Goal: Task Accomplishment & Management: Complete application form

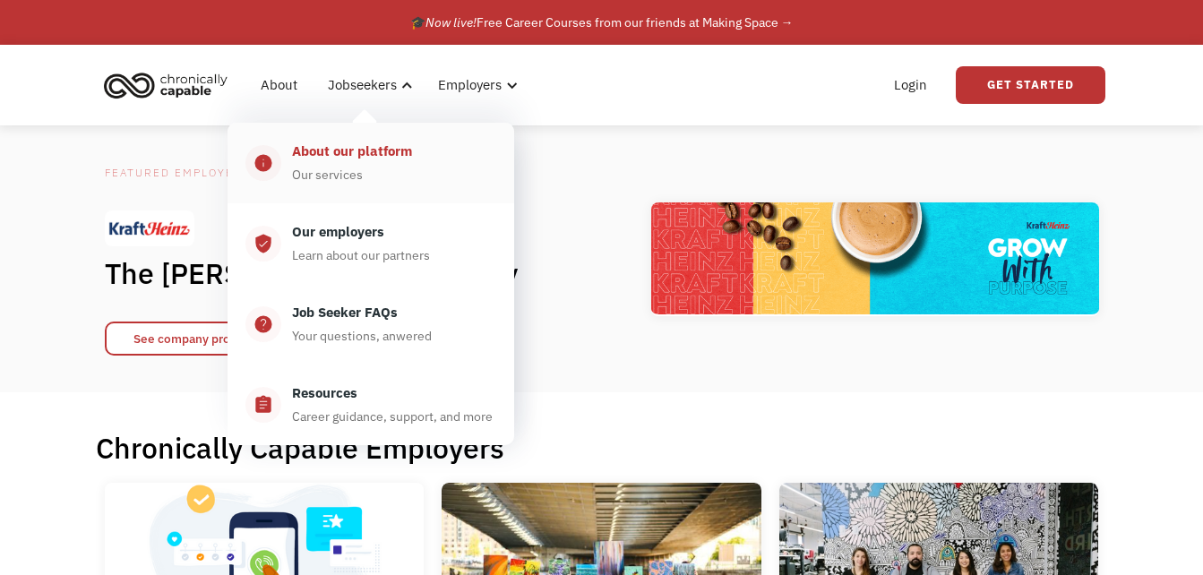
click at [353, 146] on div "About our platform" at bounding box center [352, 151] width 120 height 21
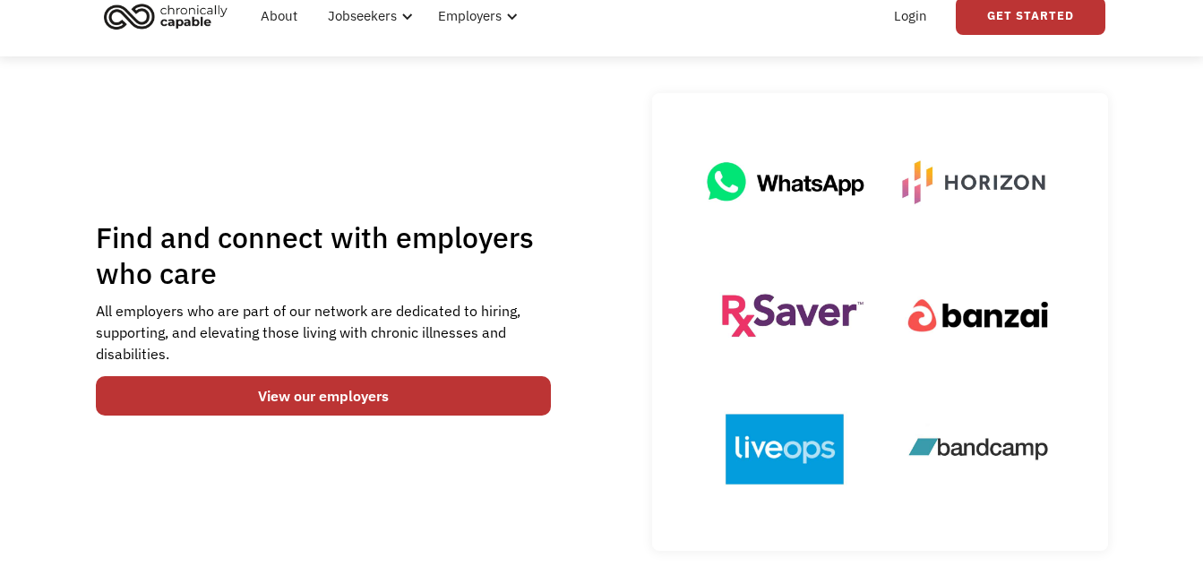
scroll to position [179, 0]
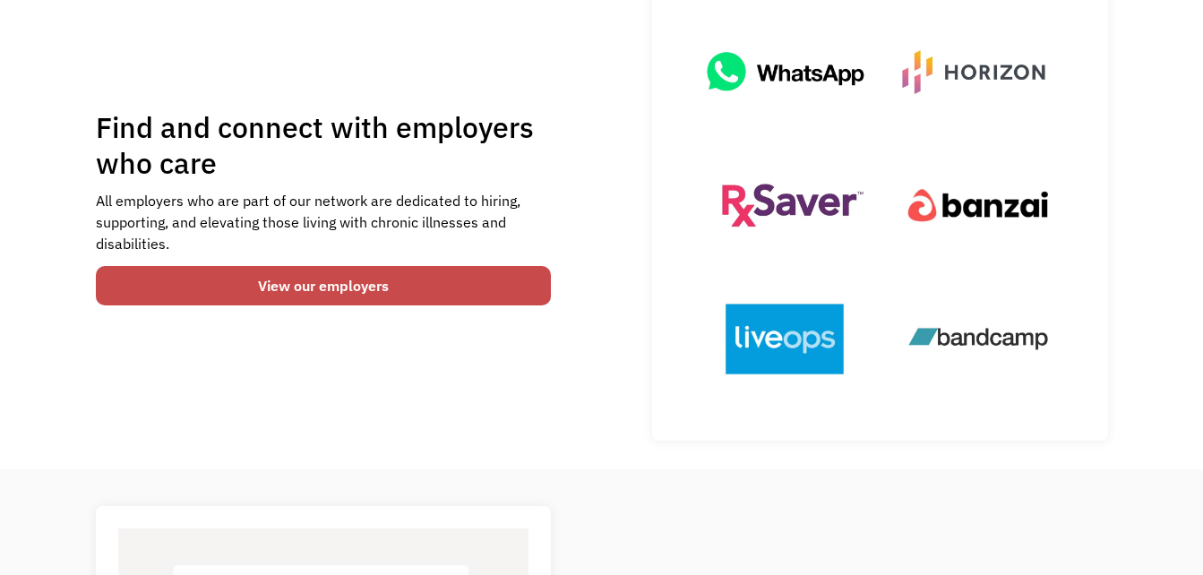
click at [317, 288] on link "View our employers" at bounding box center [324, 285] width 456 height 39
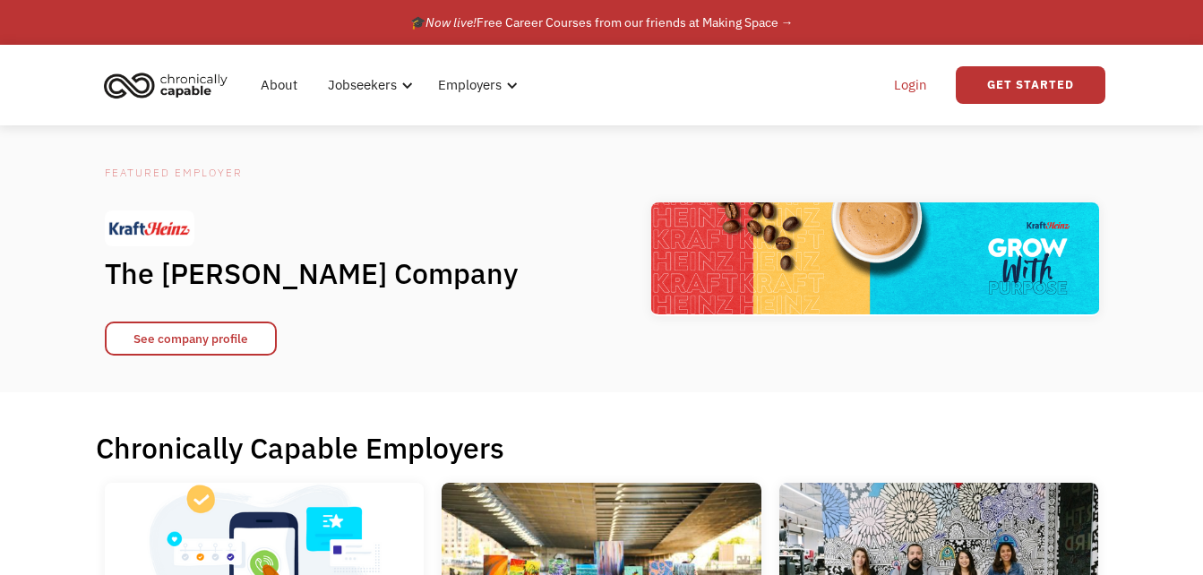
click at [911, 90] on link "Login" at bounding box center [910, 84] width 55 height 57
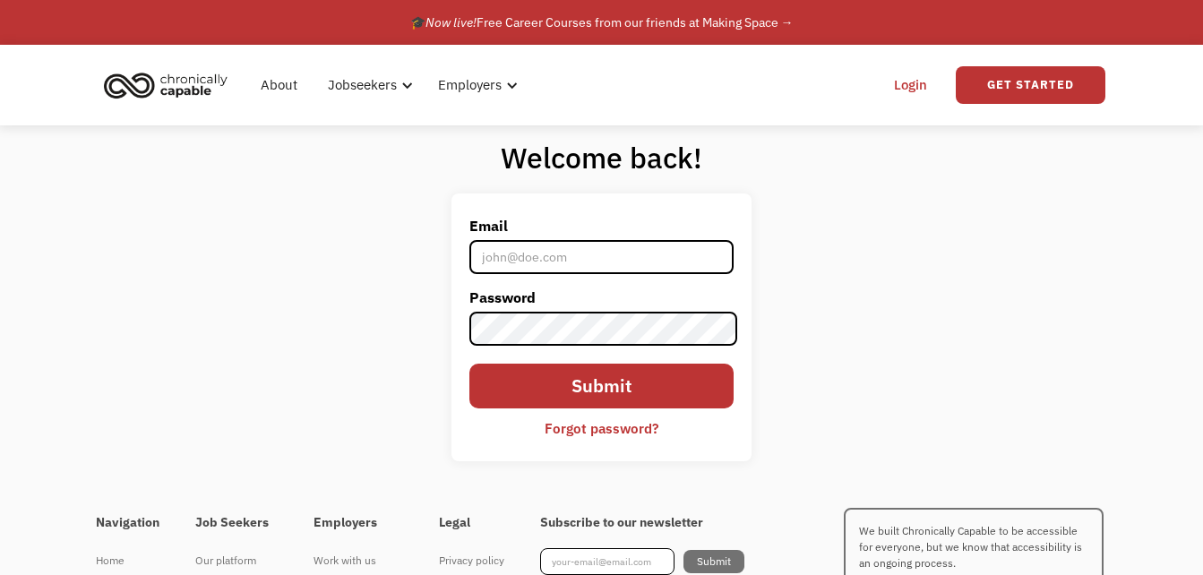
type input "isthismicon@aol.com"
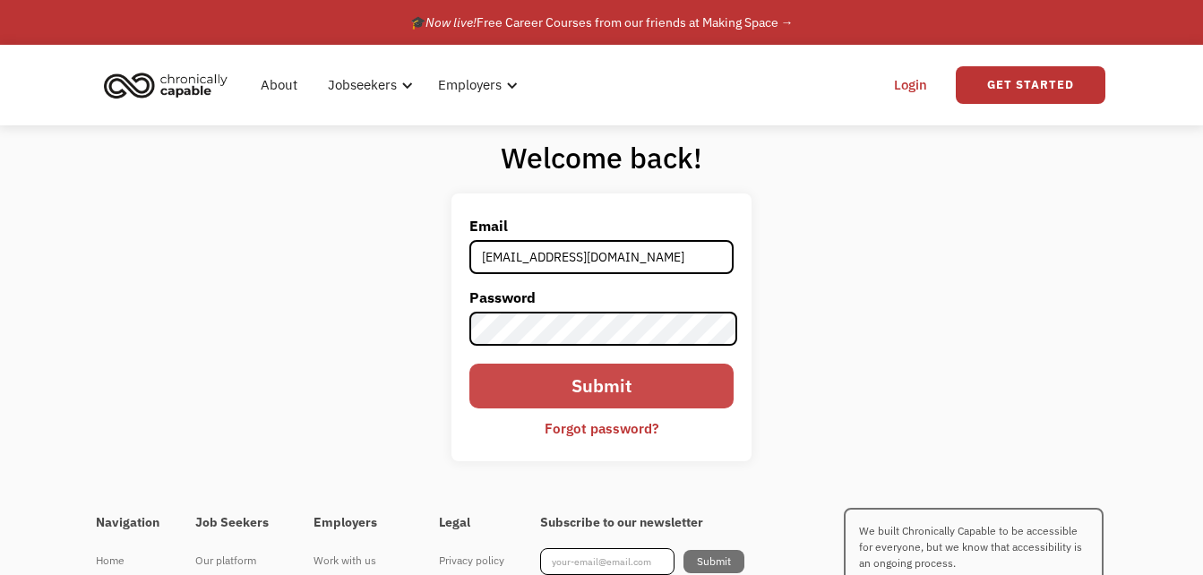
click at [613, 385] on input "Submit" at bounding box center [601, 386] width 265 height 45
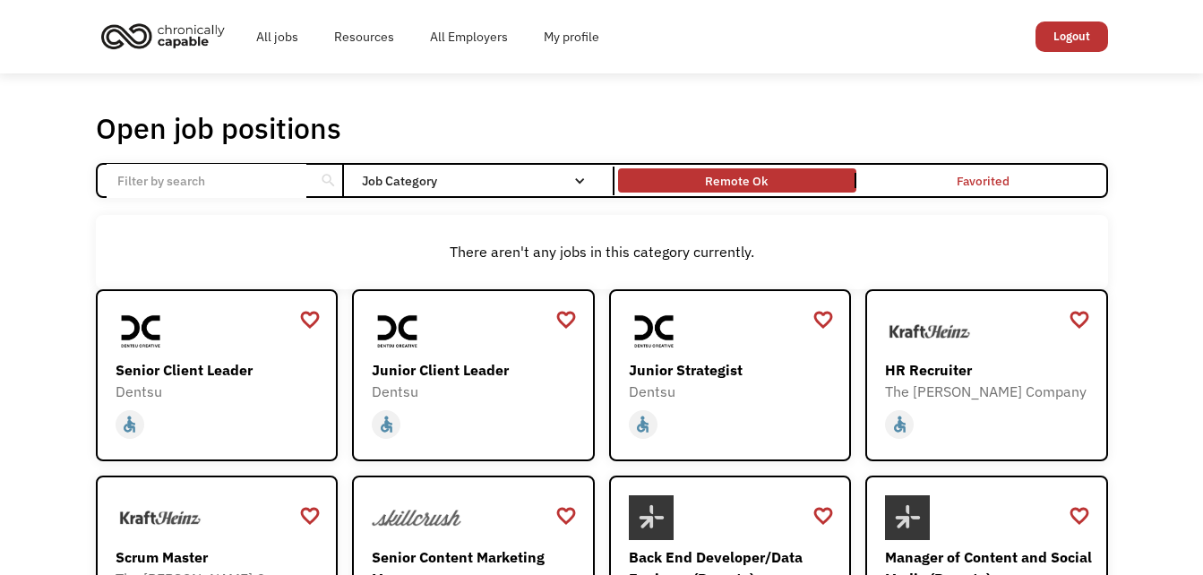
click at [691, 170] on link "Remote Ok" at bounding box center [736, 180] width 245 height 31
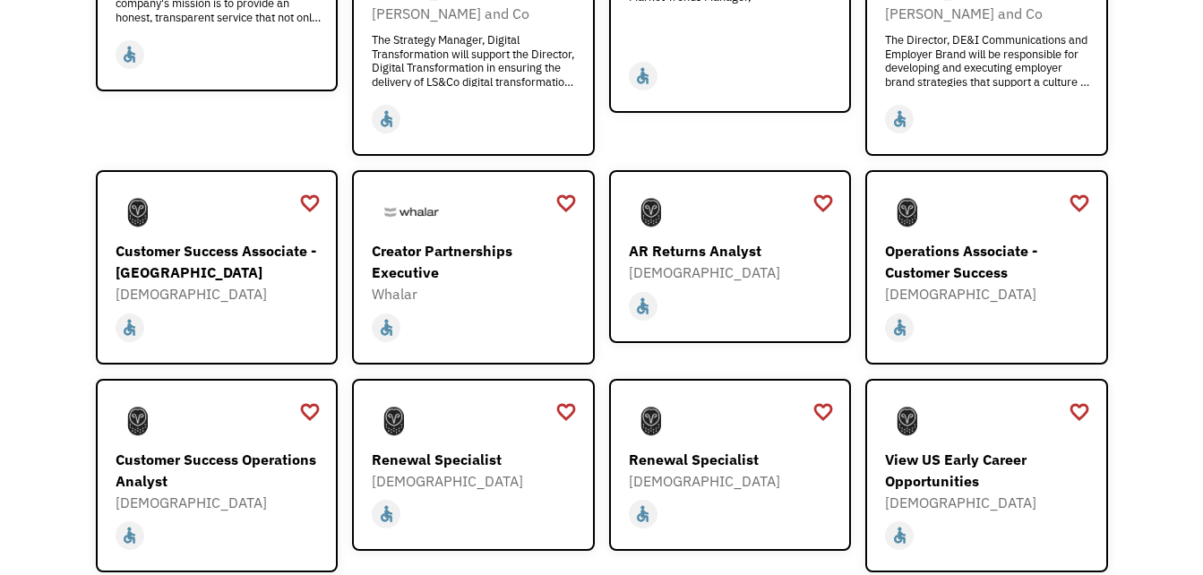
scroll to position [1164, 0]
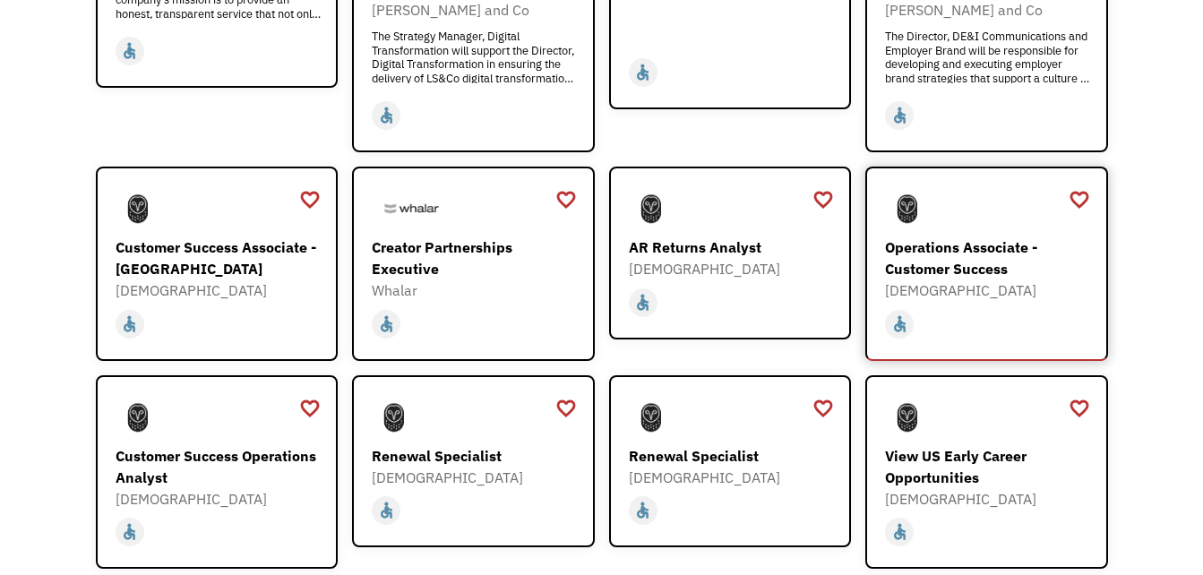
click at [931, 249] on div "Operations Associate - Customer Success" at bounding box center [989, 257] width 208 height 43
click at [965, 458] on div "View US Early Career Opportunities" at bounding box center [989, 466] width 208 height 43
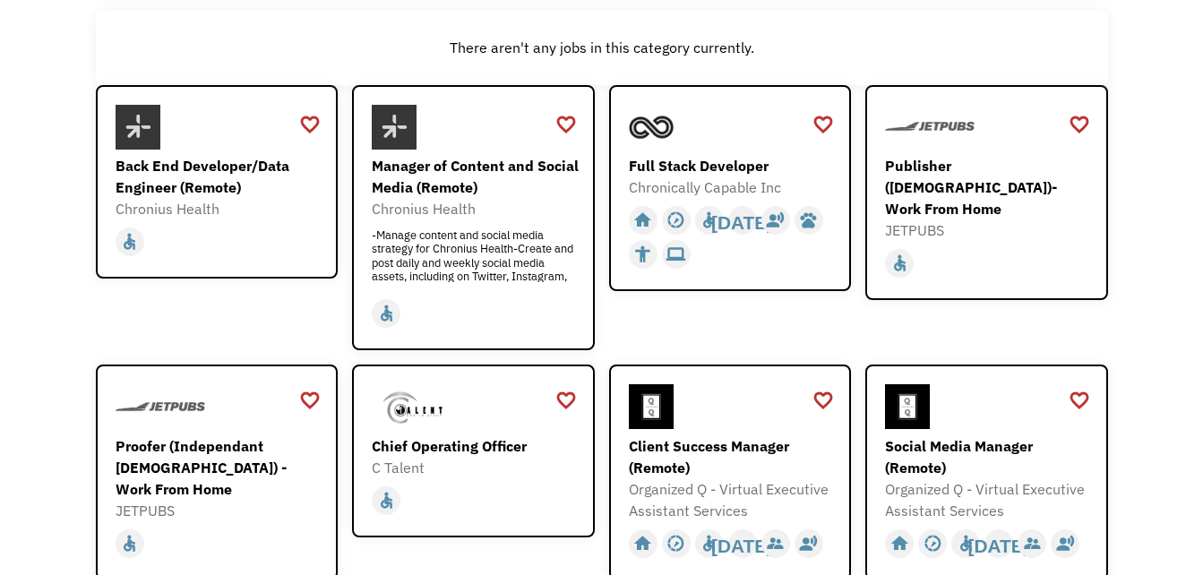
scroll to position [0, 0]
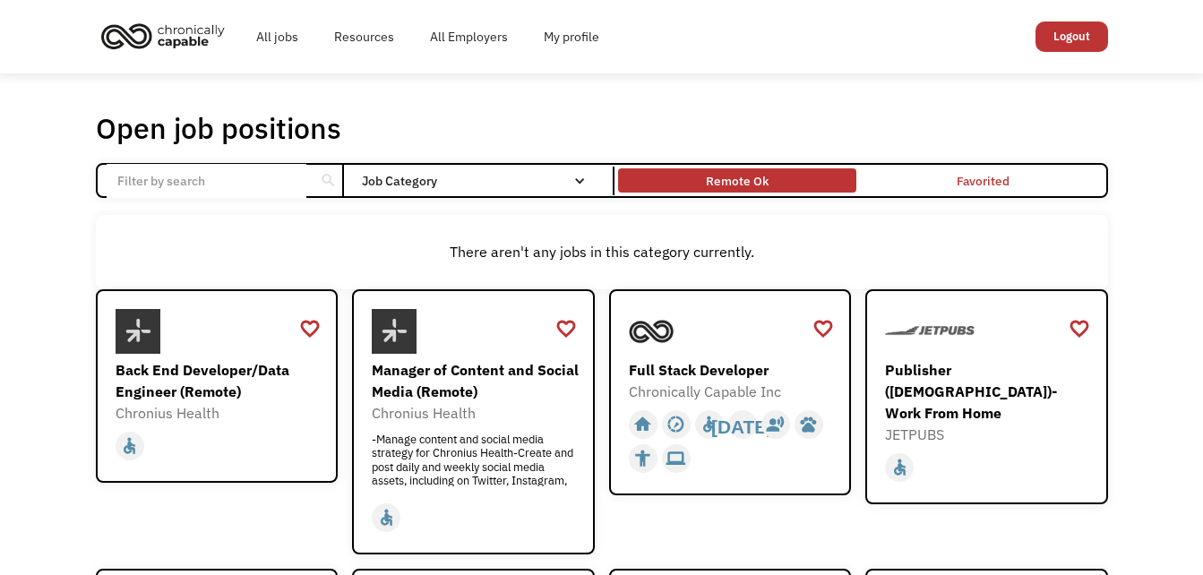
click at [752, 176] on div "Remote Ok" at bounding box center [737, 180] width 63 height 21
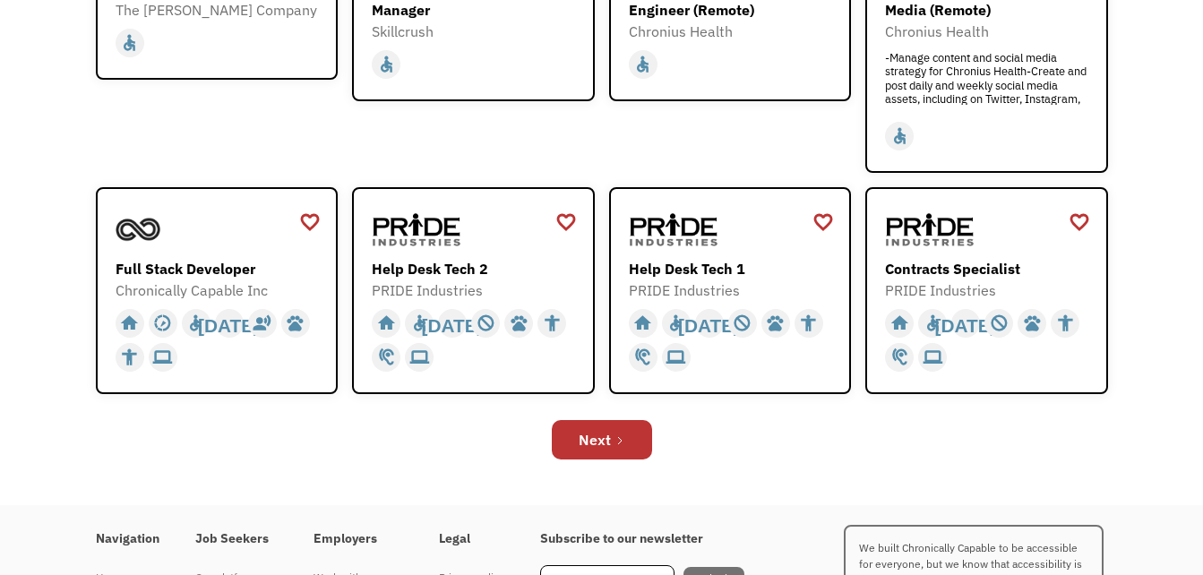
scroll to position [711, 0]
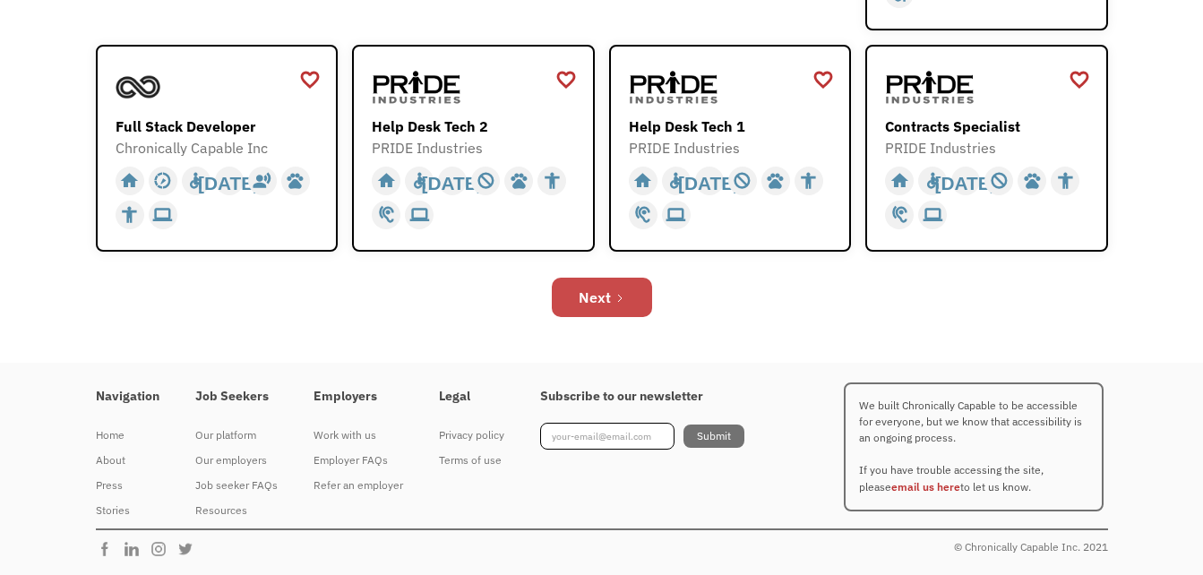
click at [599, 292] on div "Next" at bounding box center [595, 297] width 32 height 21
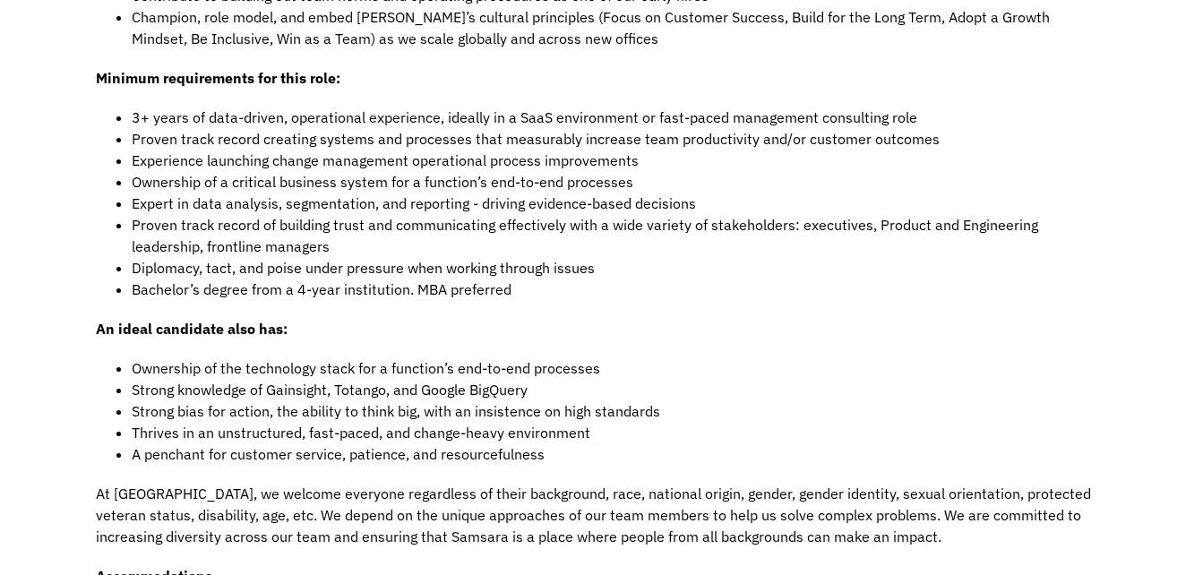
scroll to position [1791, 0]
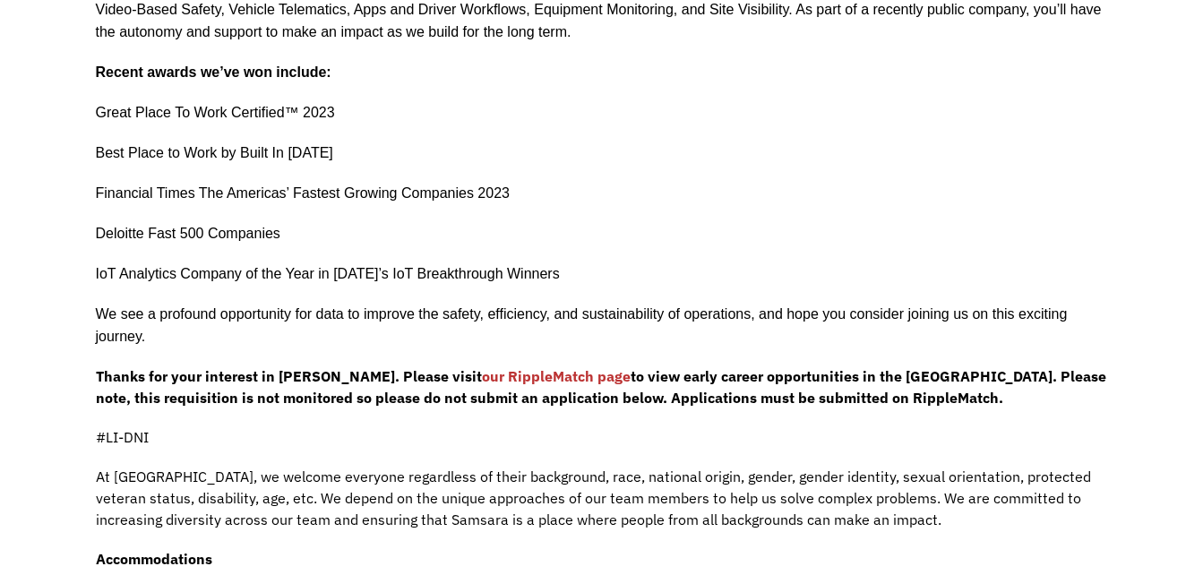
scroll to position [537, 0]
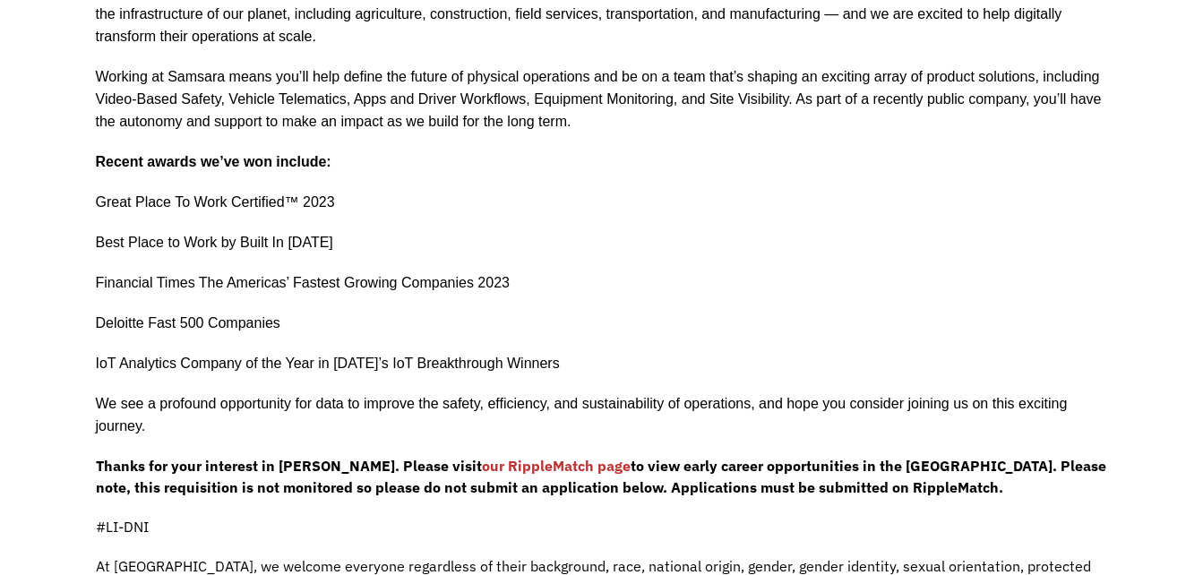
click at [484, 466] on link "our RippleMatch page" at bounding box center [556, 466] width 149 height 18
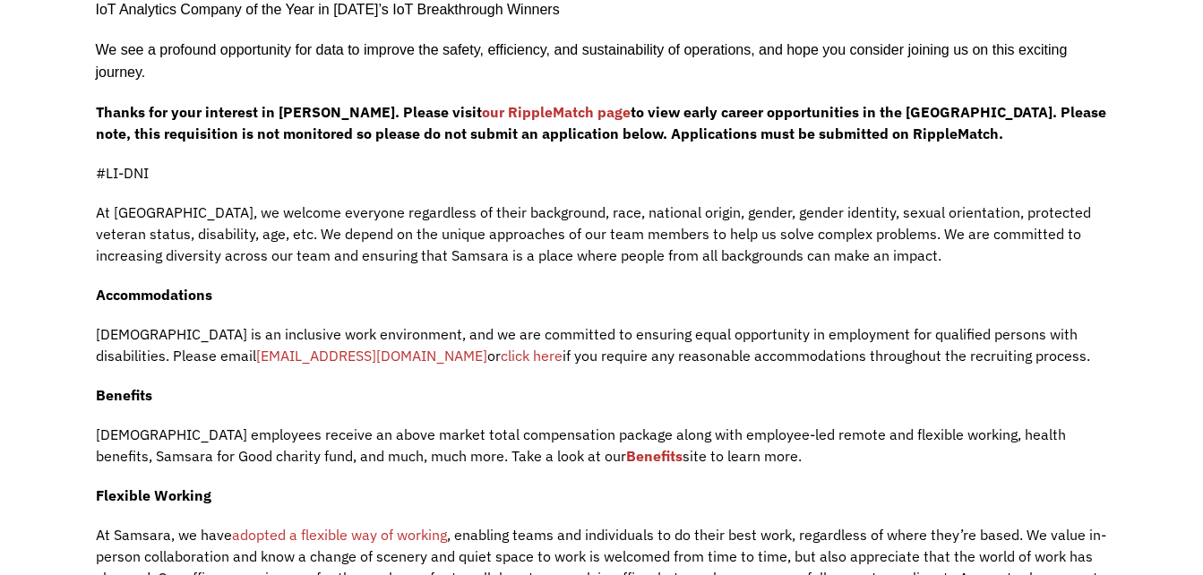
scroll to position [985, 0]
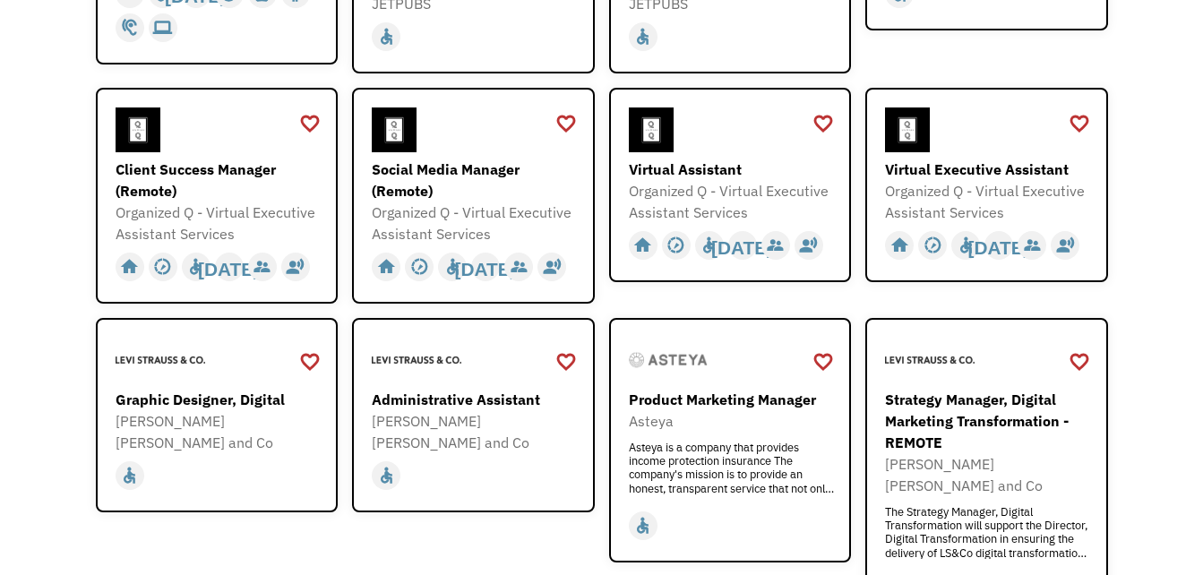
scroll to position [537, 0]
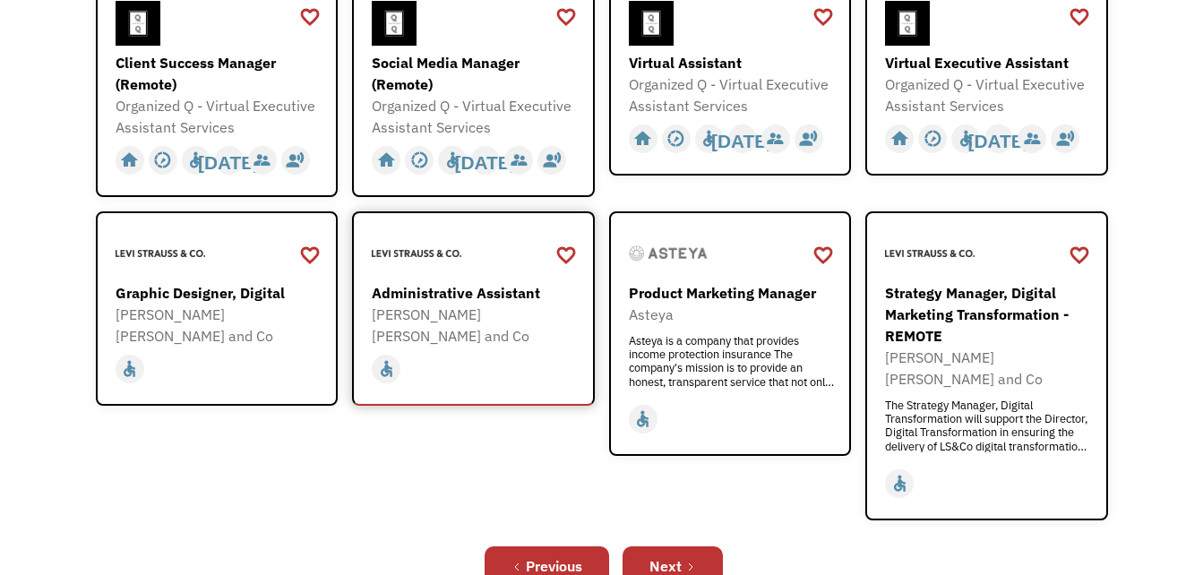
click at [462, 304] on div "[PERSON_NAME] [PERSON_NAME] and Co" at bounding box center [476, 325] width 208 height 43
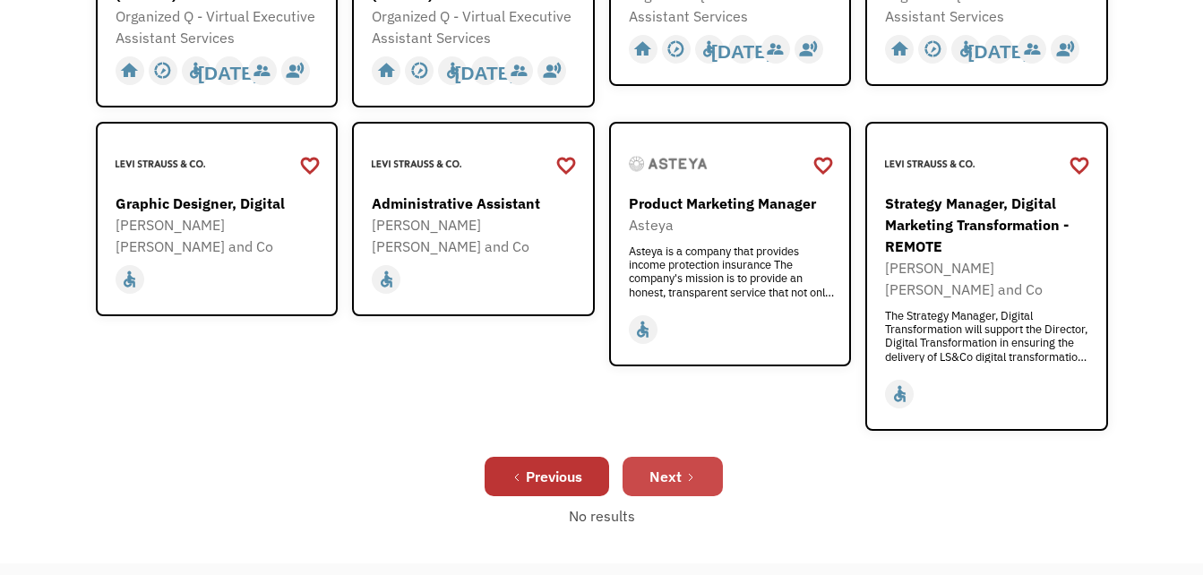
click at [677, 466] on div "Next" at bounding box center [665, 476] width 32 height 21
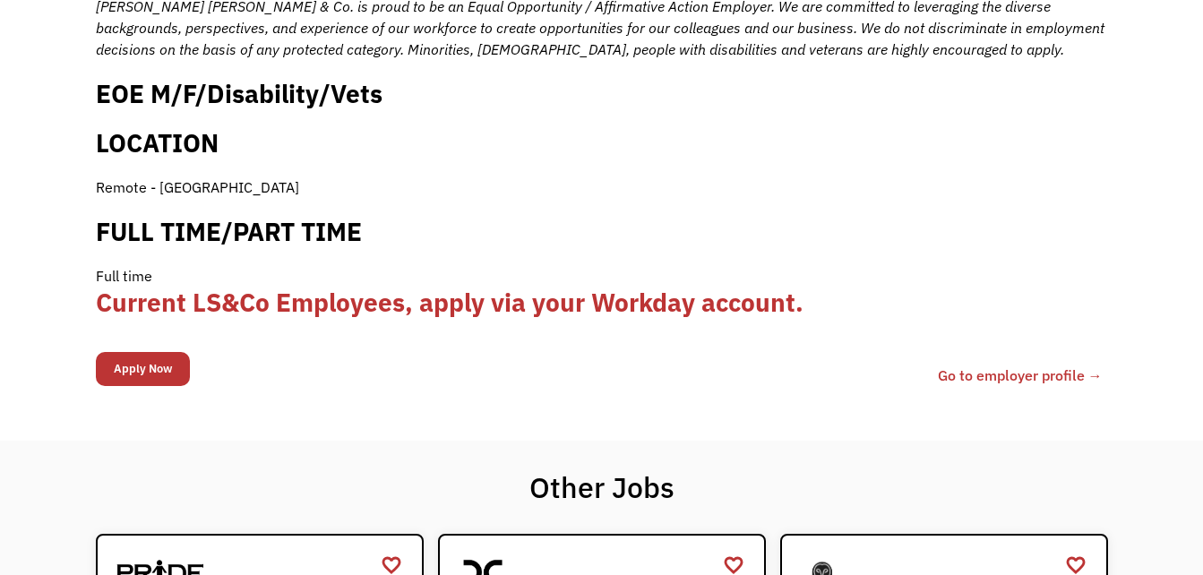
scroll to position [1881, 0]
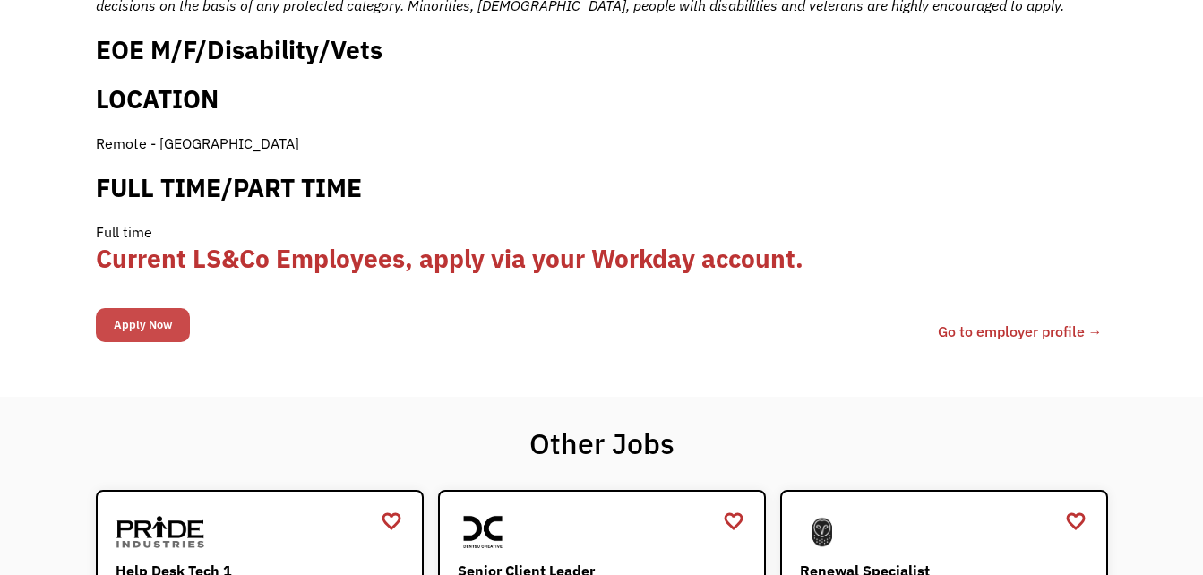
click at [159, 308] on input "Apply Now" at bounding box center [143, 325] width 94 height 34
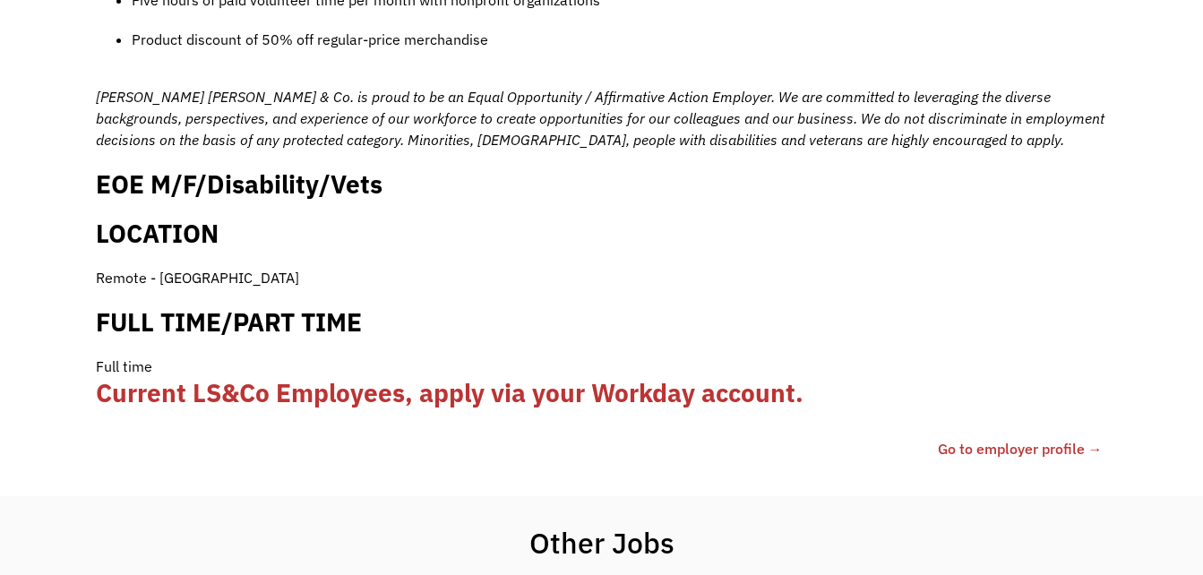
scroll to position [1762, 0]
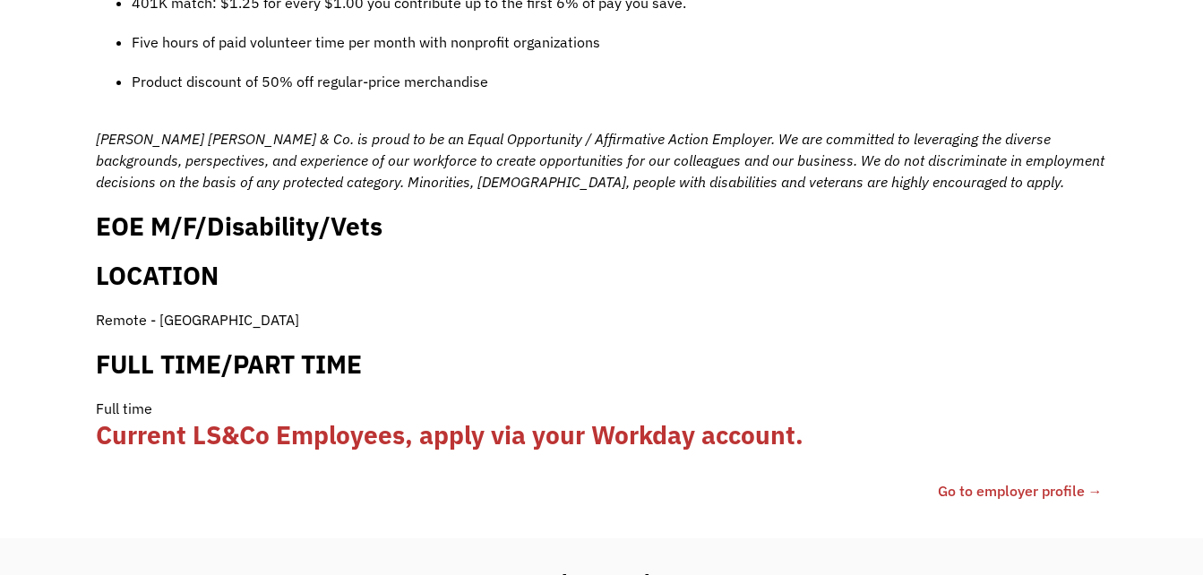
click at [993, 480] on link "Go to employer profile →" at bounding box center [1020, 490] width 165 height 21
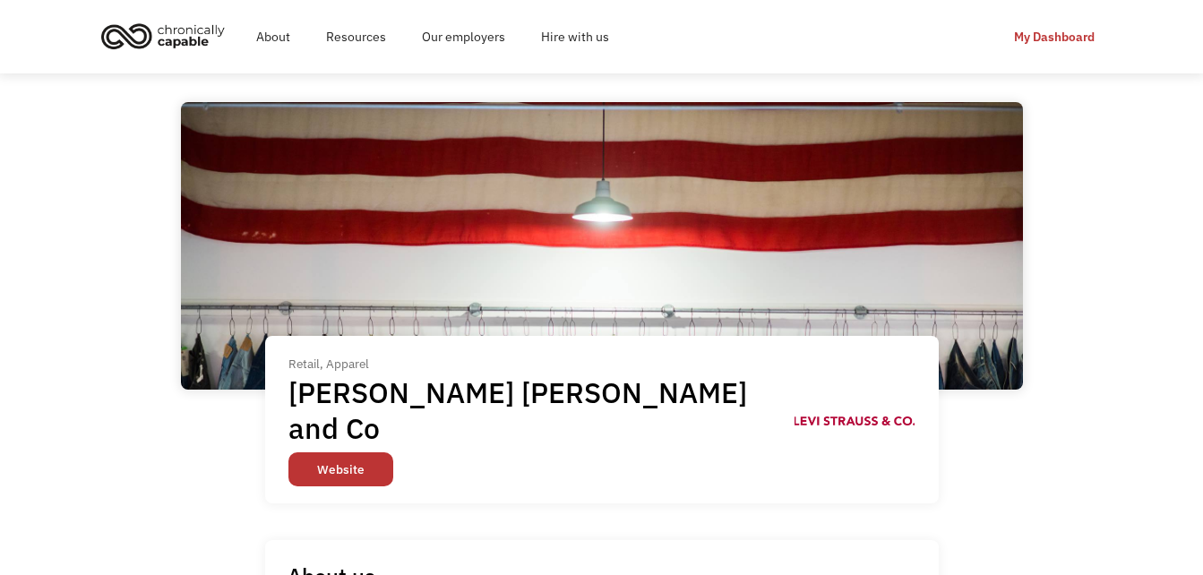
click at [346, 452] on link "Website" at bounding box center [340, 469] width 105 height 34
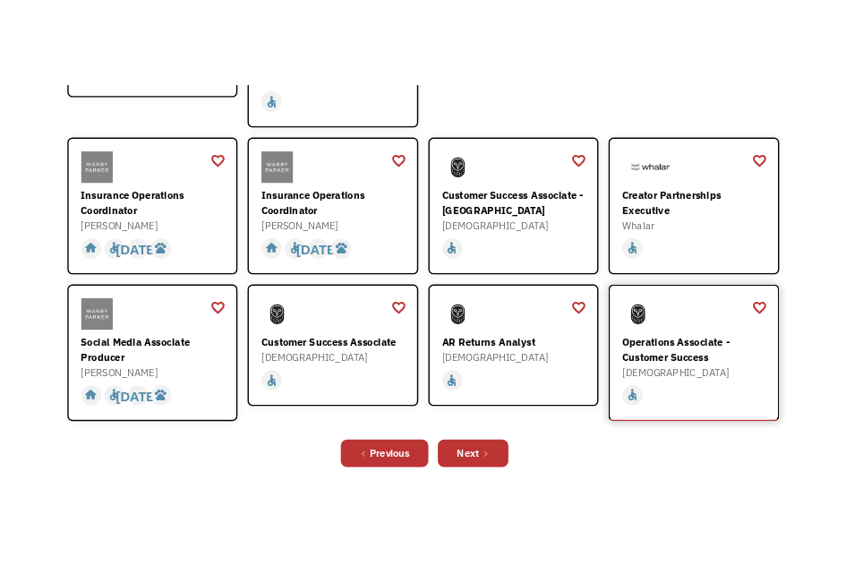
scroll to position [533, 0]
